Goal: Information Seeking & Learning: Learn about a topic

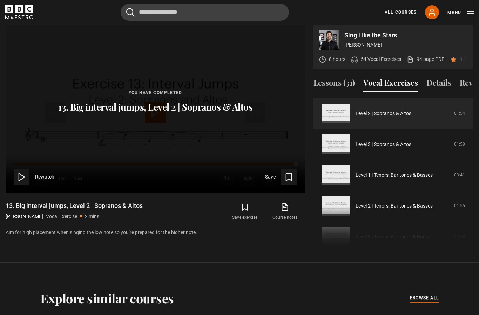
scroll to position [267, 0]
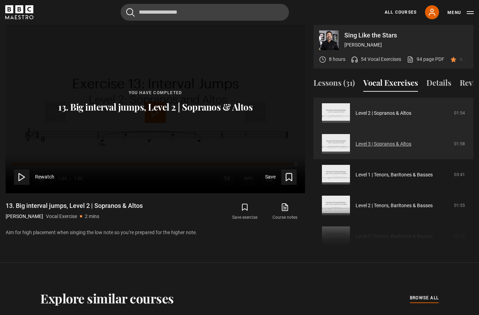
click at [408, 148] on link "Level 3 | Sopranos & Altos" at bounding box center [383, 143] width 56 height 7
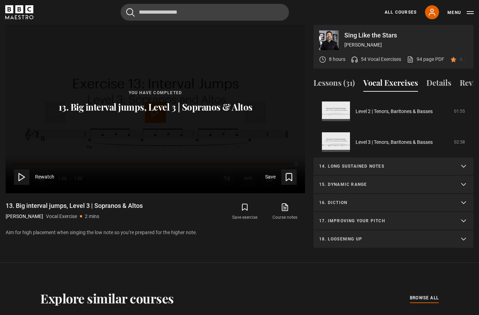
scroll to position [362, 0]
click at [440, 169] on p "14. Long sustained notes" at bounding box center [385, 166] width 132 height 6
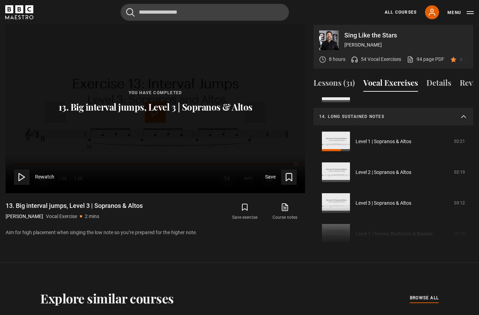
scroll to position [420, 0]
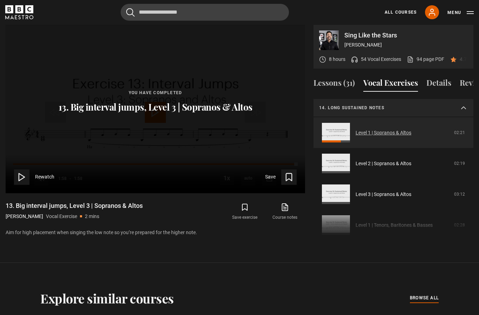
click at [411, 137] on link "Level 1 | Sopranos & Altos" at bounding box center [383, 132] width 56 height 7
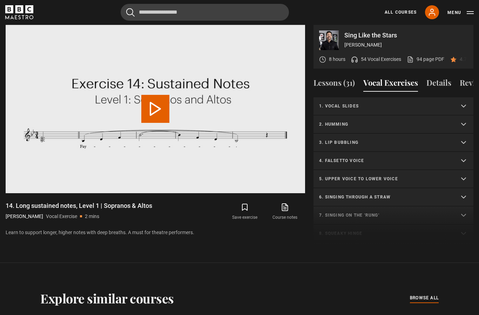
scroll to position [224, 0]
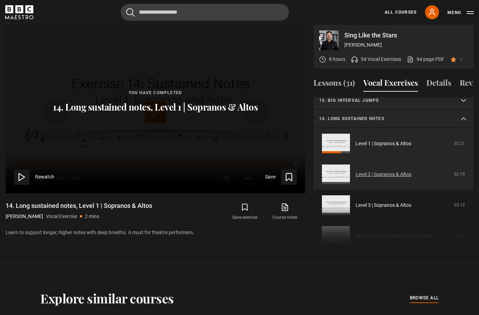
click at [400, 178] on link "Level 2 | Sopranos & Altos" at bounding box center [383, 174] width 56 height 7
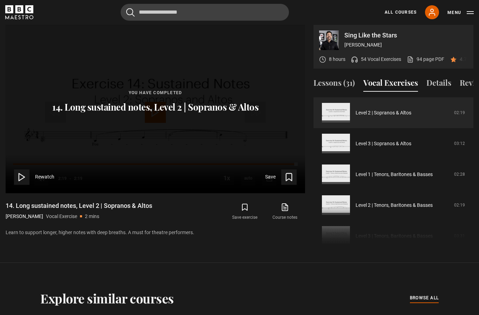
scroll to position [287, 0]
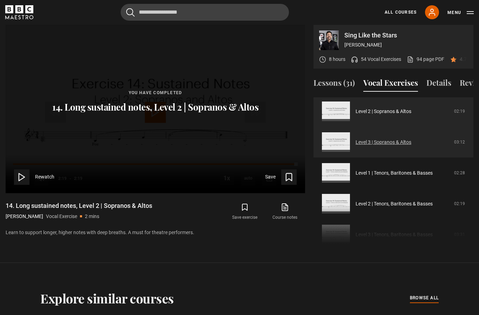
click at [406, 146] on link "Level 3 | Sopranos & Altos" at bounding box center [383, 142] width 56 height 7
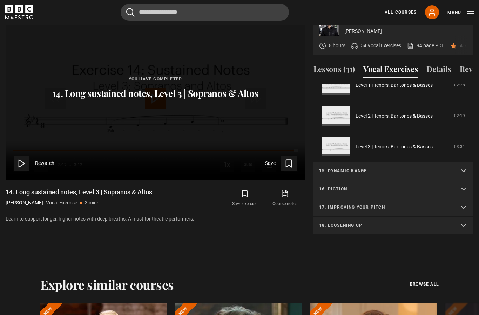
scroll to position [360, 0]
click at [418, 178] on summary "15. Dynamic range" at bounding box center [393, 171] width 160 height 18
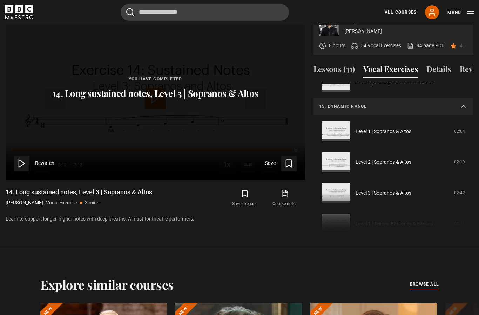
scroll to position [431, 0]
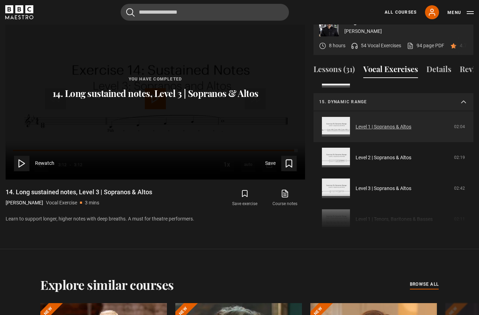
click at [411, 131] on link "Level 1 | Sopranos & Altos" at bounding box center [383, 126] width 56 height 7
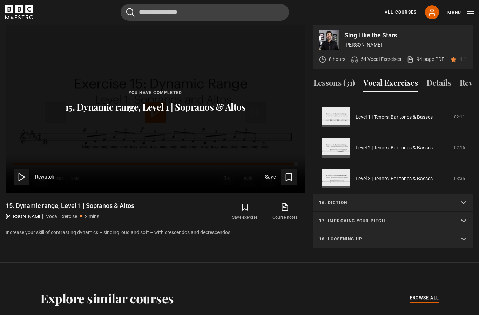
scroll to position [362, 0]
click at [416, 204] on p "16. Diction" at bounding box center [385, 203] width 132 height 6
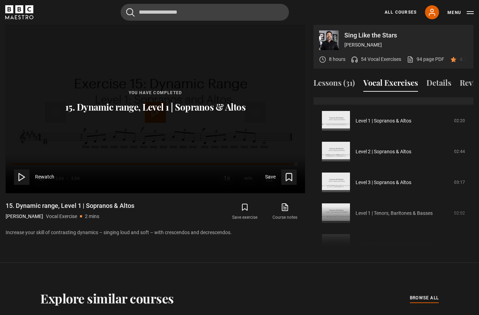
scroll to position [468, 0]
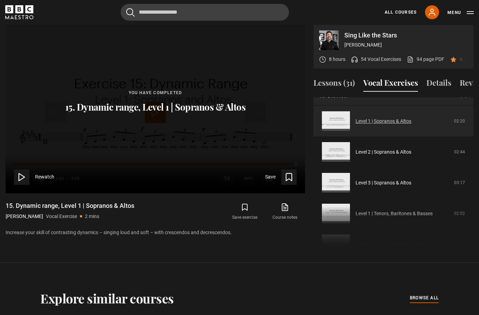
click at [408, 125] on link "Level 1 | Sopranos & Altos" at bounding box center [383, 121] width 56 height 7
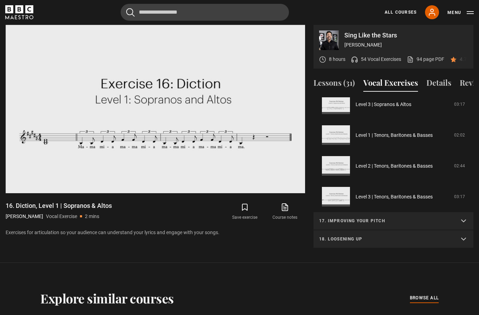
scroll to position [362, 0]
click at [164, 131] on video-js "Video Player is loading. Play Video 10s Skip Back 10 seconds Pause 10s Skip For…" at bounding box center [155, 109] width 299 height 168
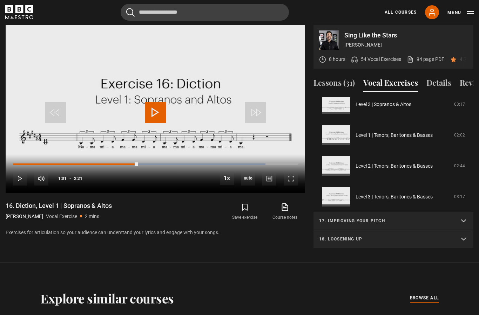
click at [415, 221] on summary "17. Improving your pitch" at bounding box center [393, 221] width 160 height 18
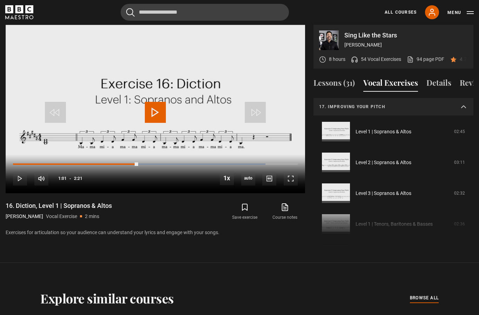
scroll to position [470, 0]
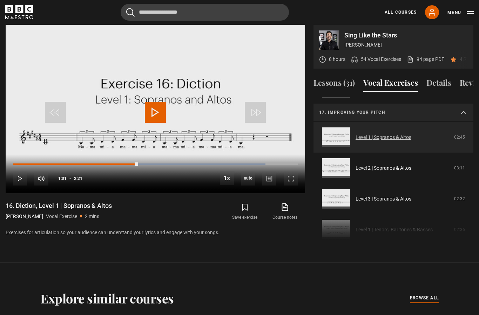
click at [407, 141] on link "Level 1 | Sopranos & Altos" at bounding box center [383, 137] width 56 height 7
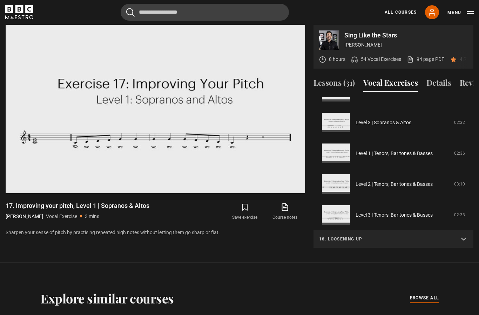
scroll to position [362, 0]
click at [397, 242] on p "18. Loosening up" at bounding box center [385, 239] width 132 height 6
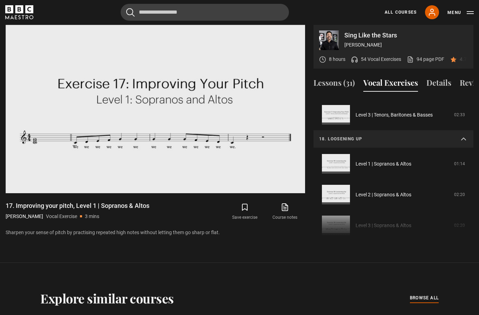
scroll to position [459, 0]
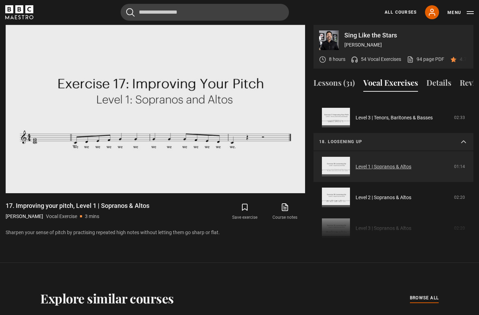
click at [402, 171] on link "Level 1 | Sopranos & Altos" at bounding box center [383, 166] width 56 height 7
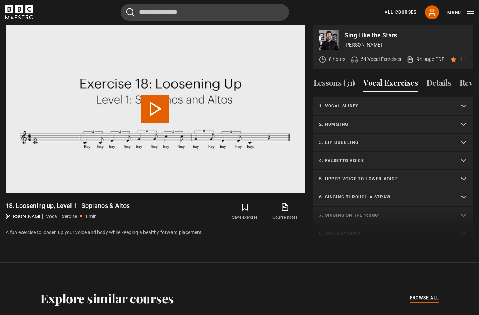
scroll to position [297, 0]
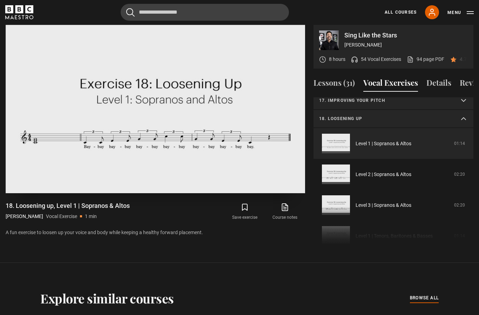
click at [60, 169] on div "Loaded : 93.33%" at bounding box center [155, 167] width 284 height 1
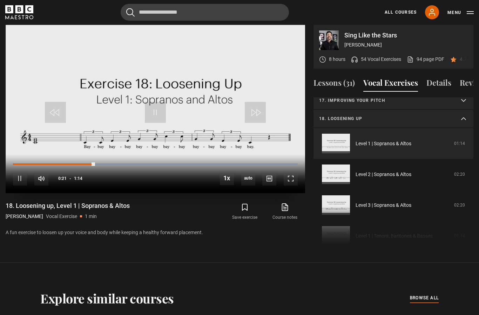
click at [91, 157] on video-js "Video Player is loading. Play Video 10s Skip Back 10 seconds Pause 10s Skip For…" at bounding box center [155, 109] width 299 height 168
click at [20, 159] on div "10s Skip Back 10 seconds Play 10s Skip Forward 10 seconds Loaded : 100.00% Play…" at bounding box center [155, 173] width 299 height 39
click at [16, 165] on div "Progress Bar" at bounding box center [54, 164] width 82 height 2
click at [15, 165] on div "Progress Bar" at bounding box center [54, 164] width 82 height 2
